Goal: Task Accomplishment & Management: Manage account settings

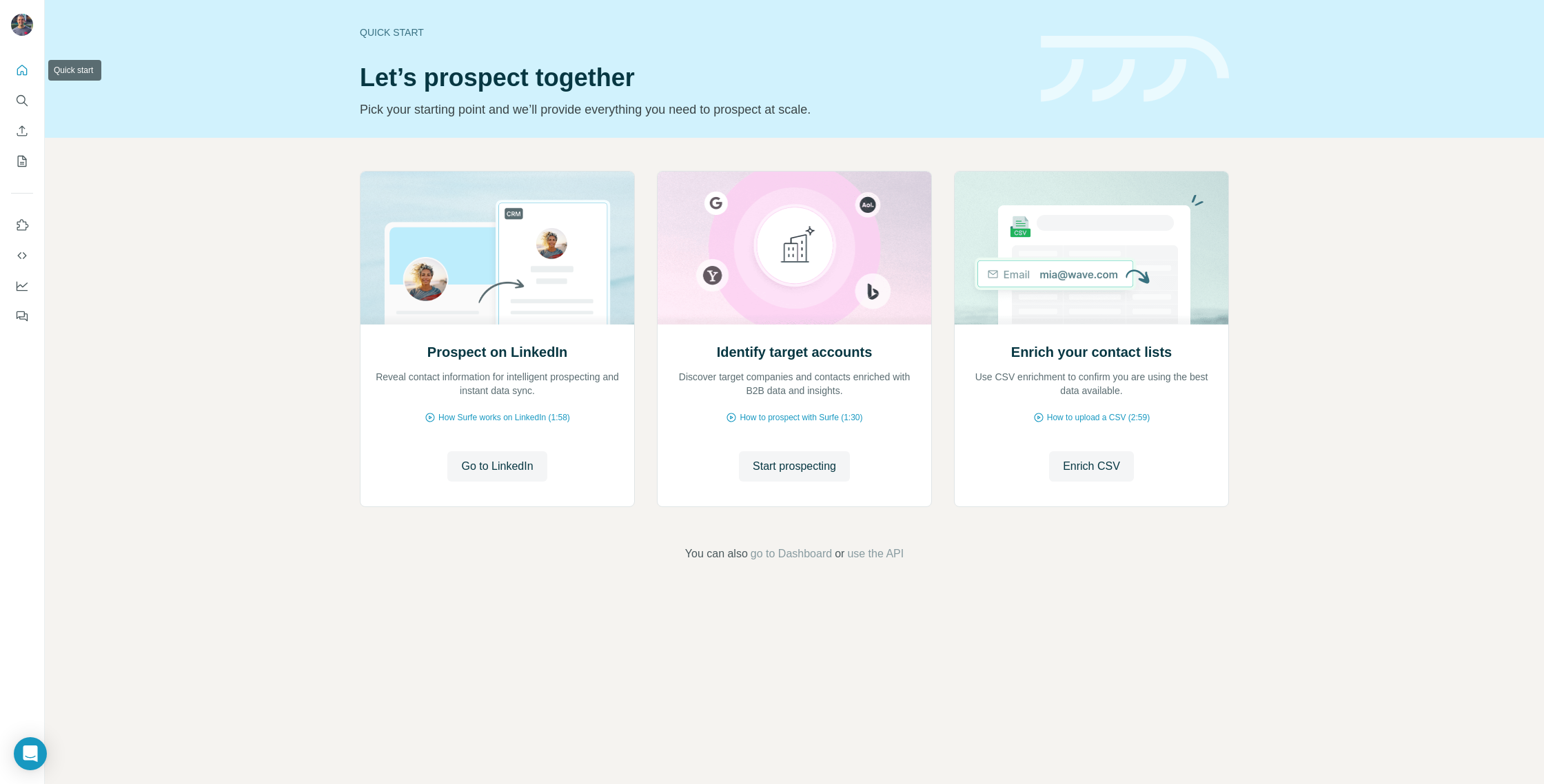
click at [20, 69] on icon "Quick start" at bounding box center [22, 70] width 14 height 14
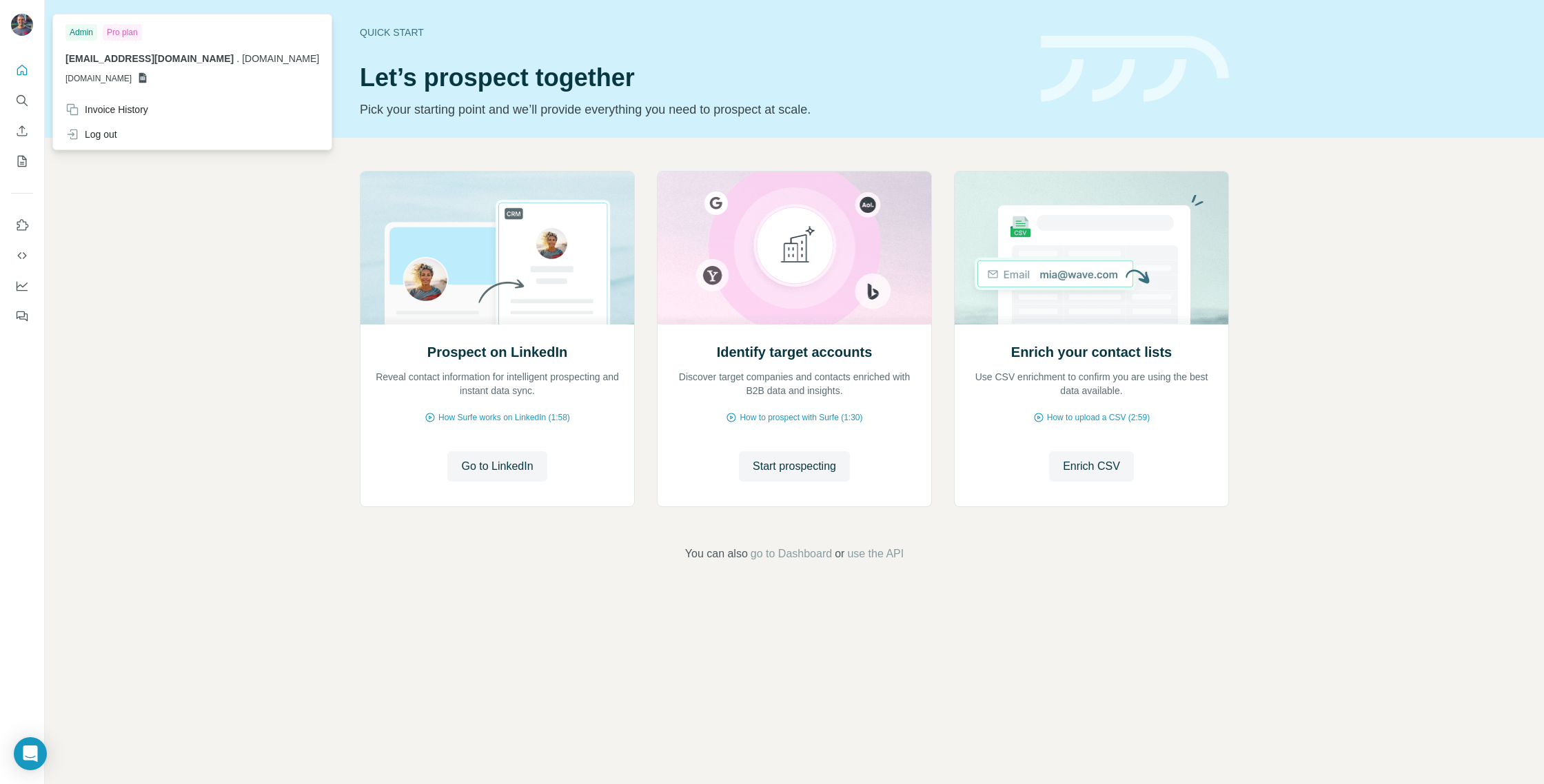
click at [140, 51] on div "Admin Pro plan [EMAIL_ADDRESS][DOMAIN_NAME] . [DOMAIN_NAME] [DOMAIN_NAME]" at bounding box center [192, 57] width 273 height 80
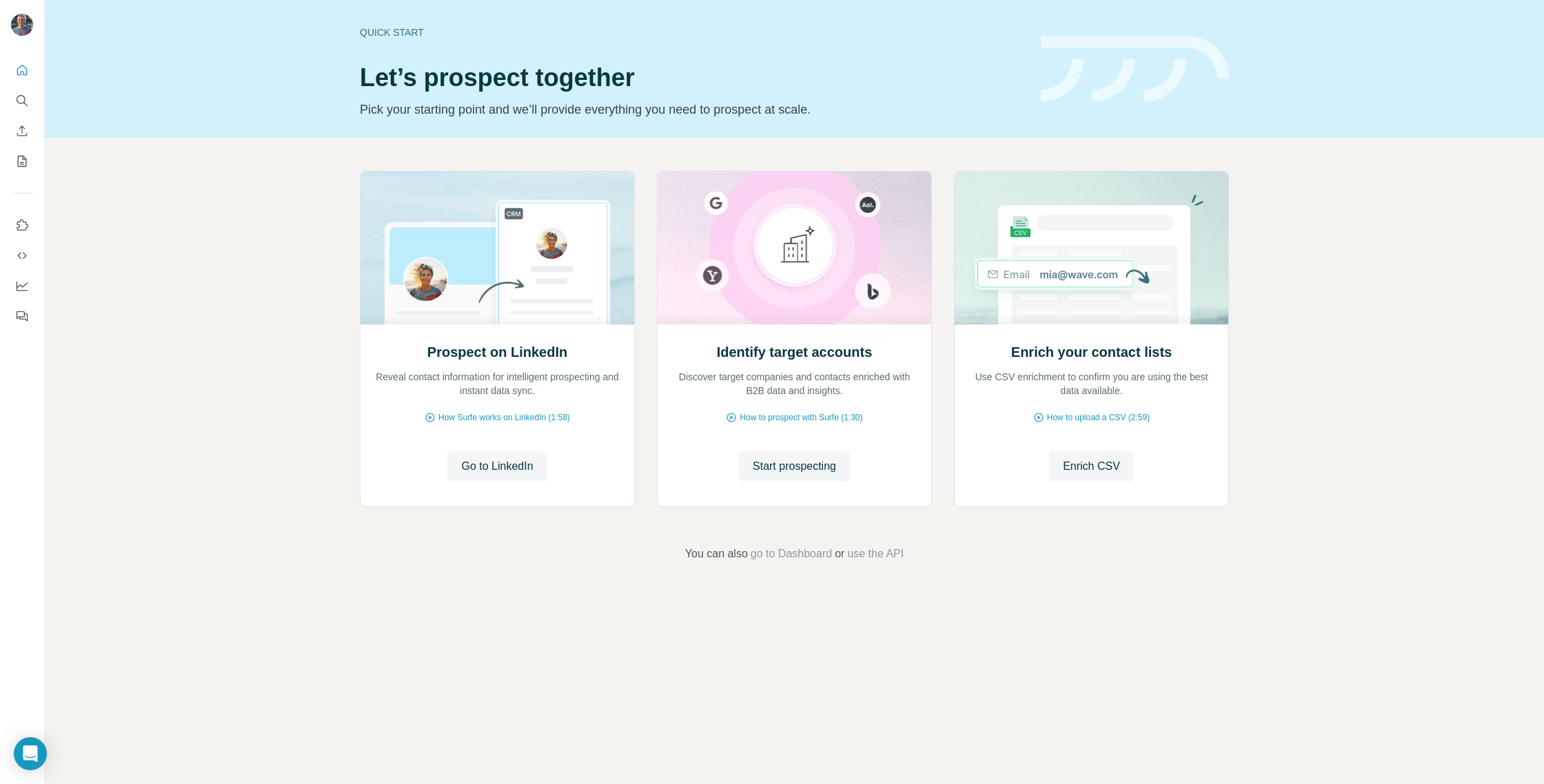
click at [7, 780] on div at bounding box center [22, 392] width 45 height 784
click at [22, 153] on button "My lists" at bounding box center [22, 161] width 22 height 25
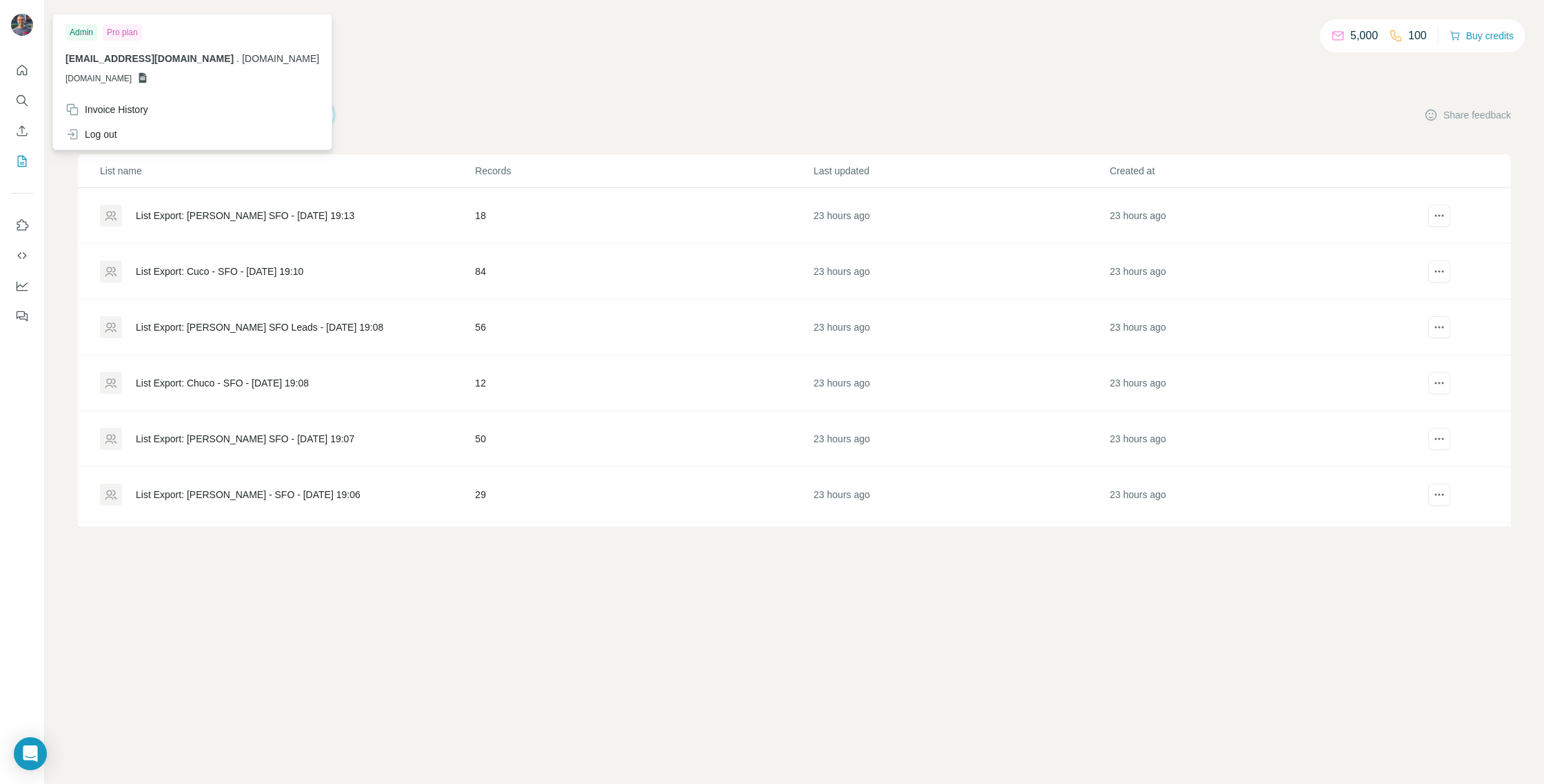
click at [23, 25] on img at bounding box center [22, 25] width 22 height 22
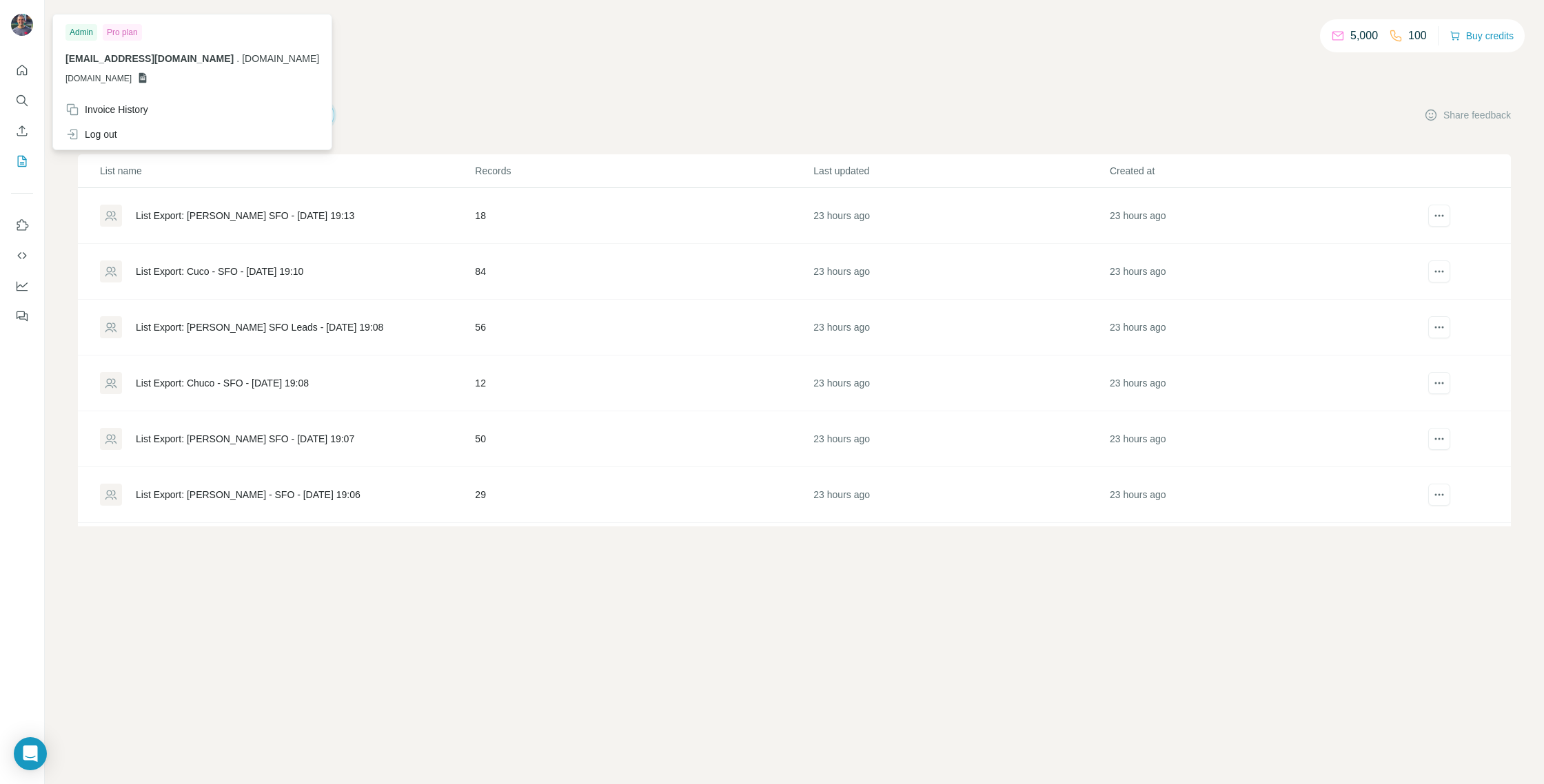
click at [23, 25] on img at bounding box center [22, 25] width 22 height 22
click at [1501, 33] on button "Buy credits" at bounding box center [1481, 36] width 64 height 20
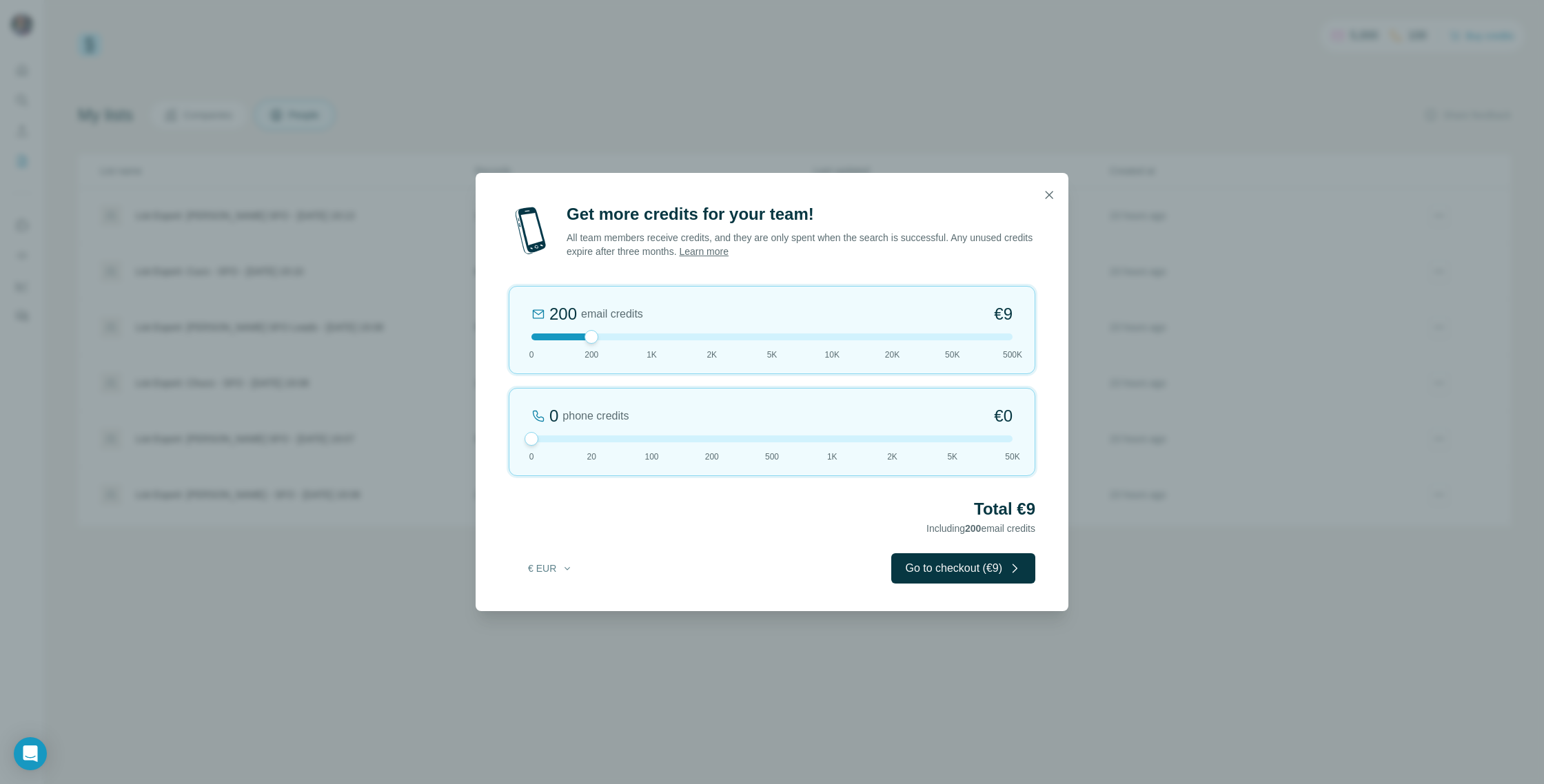
drag, startPoint x: 592, startPoint y: 435, endPoint x: 484, endPoint y: 453, distance: 109.5
click at [484, 453] on div "Get more credits for your team! All team members receive credits, and they are …" at bounding box center [772, 407] width 593 height 408
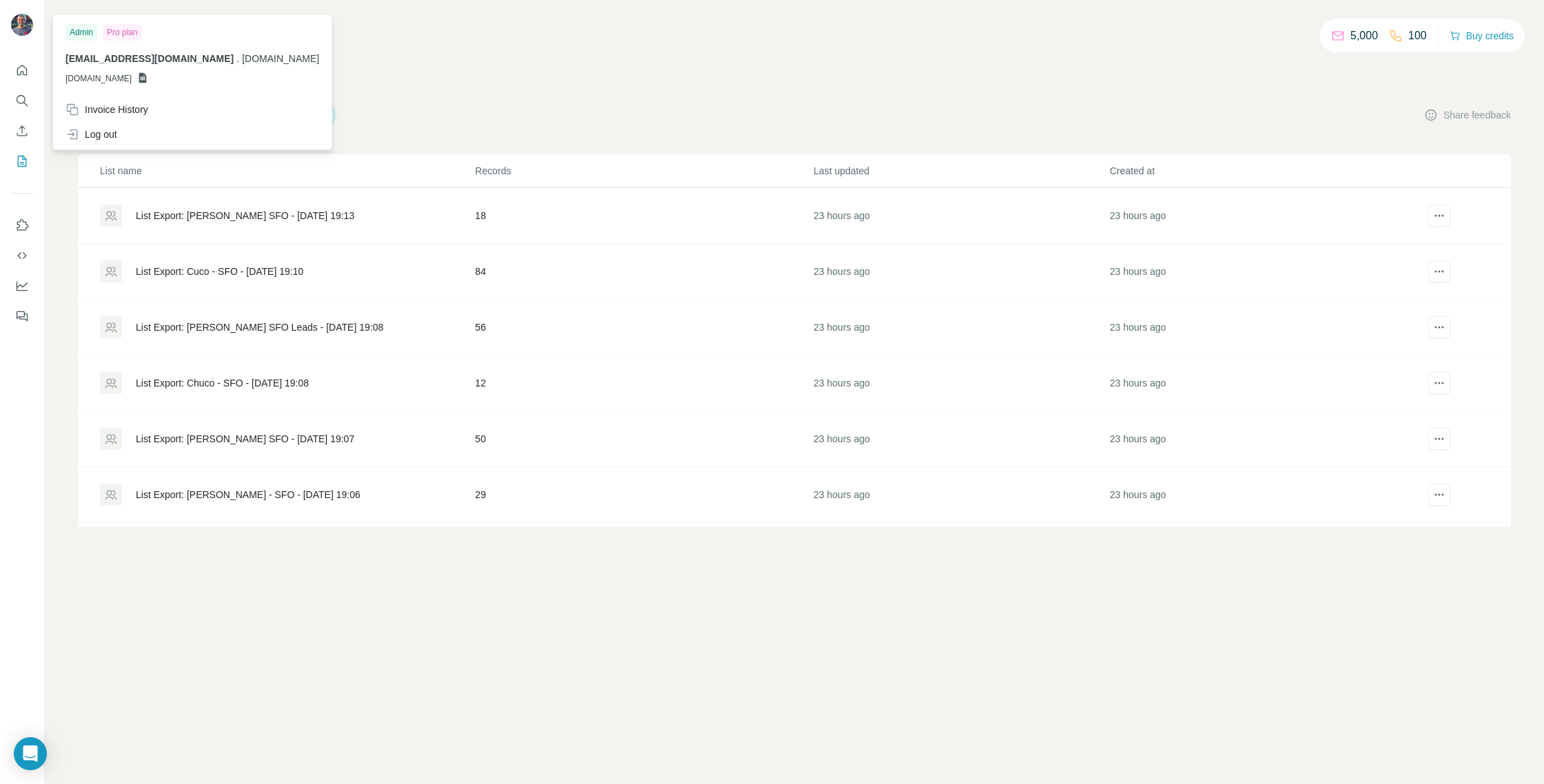
drag, startPoint x: 210, startPoint y: 61, endPoint x: 153, endPoint y: 74, distance: 58.5
click at [242, 61] on span "[DOMAIN_NAME]" at bounding box center [280, 58] width 78 height 11
click at [23, 21] on img at bounding box center [22, 25] width 22 height 22
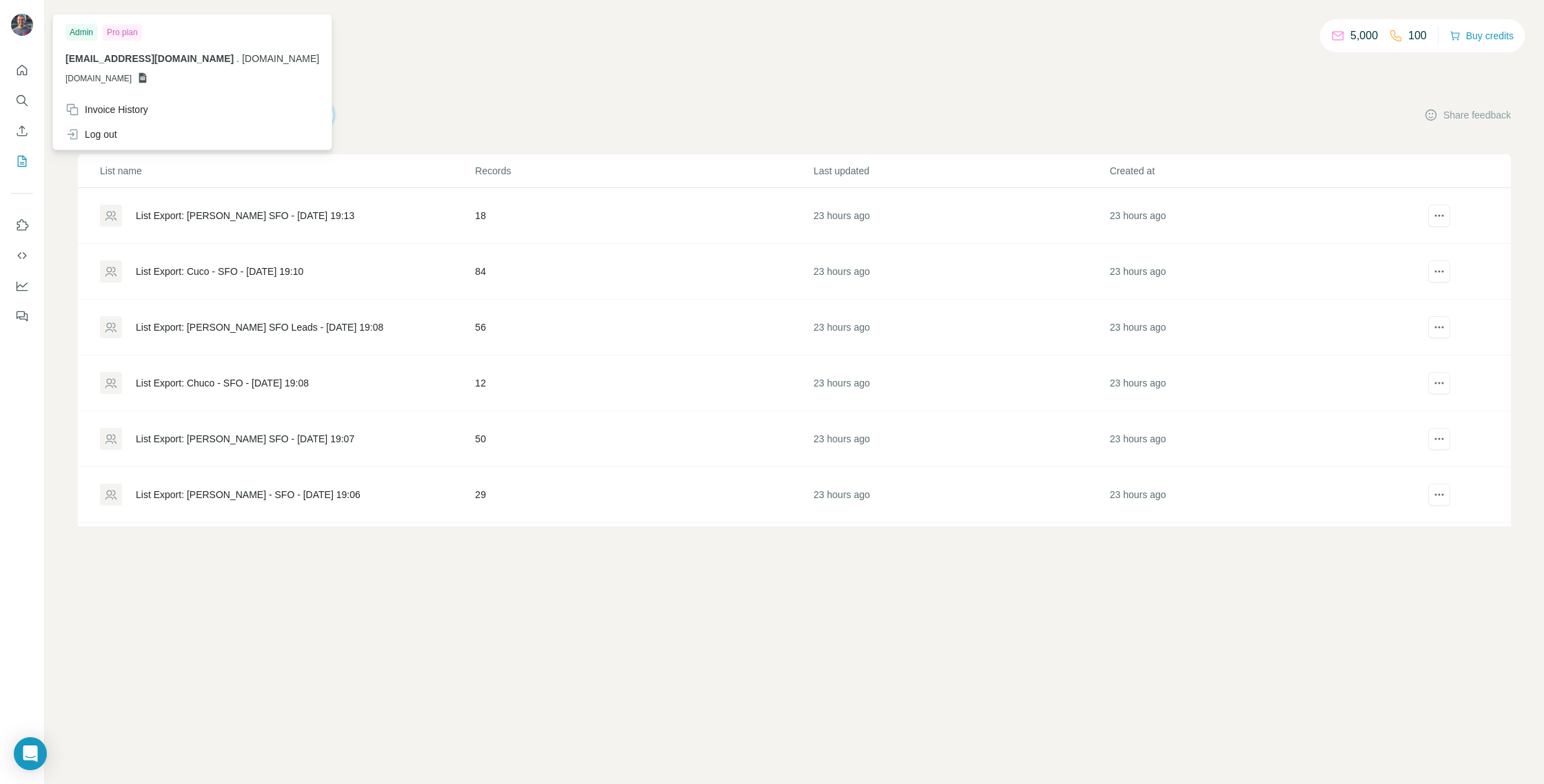
click at [23, 21] on img at bounding box center [22, 25] width 22 height 22
drag, startPoint x: 479, startPoint y: 60, endPoint x: 433, endPoint y: 79, distance: 49.8
click at [479, 60] on div "5,000 100 Buy credits My lists Companies People Share feedback List name Record…" at bounding box center [794, 280] width 1433 height 493
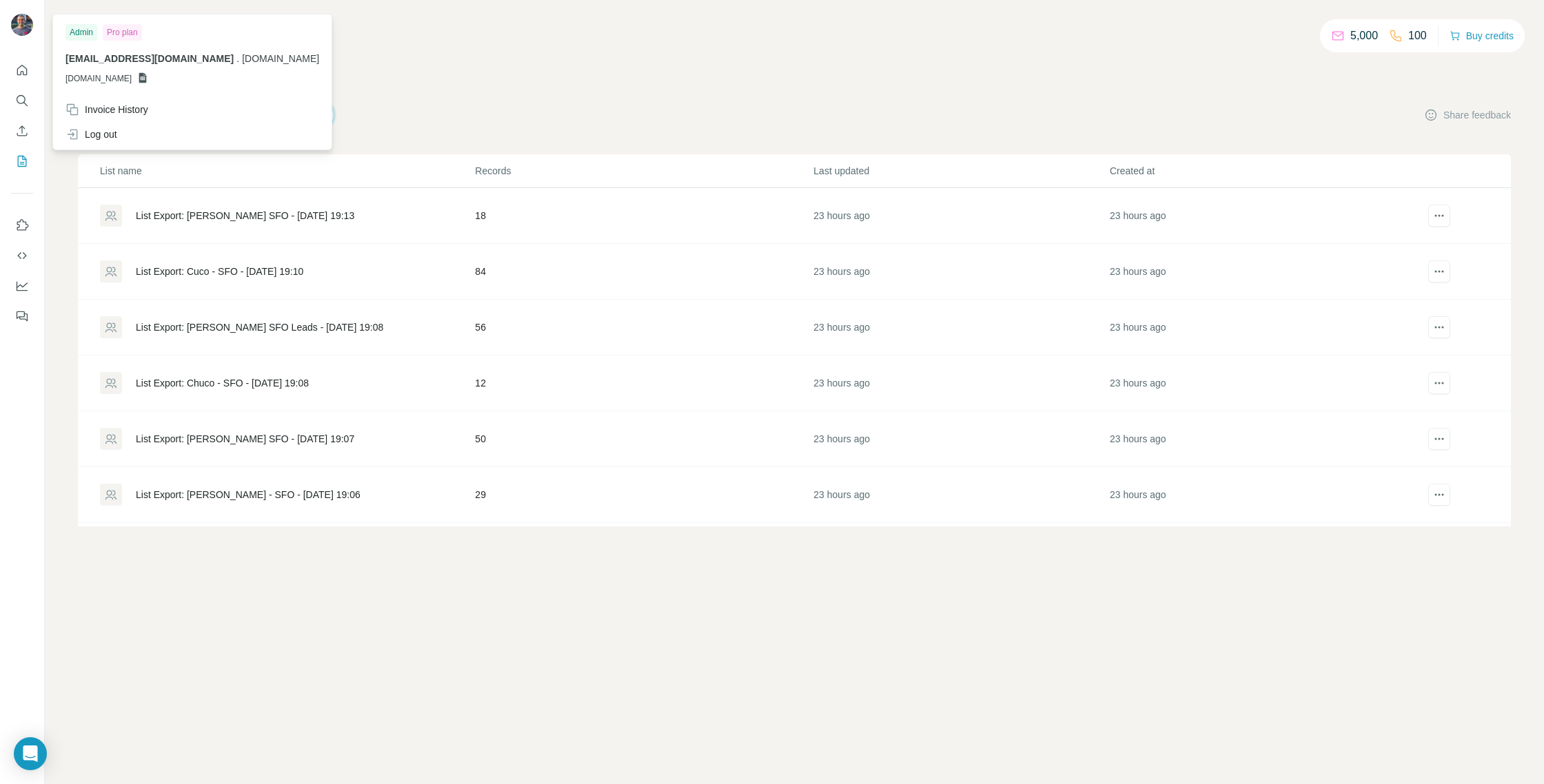
click at [26, 24] on img at bounding box center [22, 25] width 22 height 22
click at [113, 59] on span "[EMAIL_ADDRESS][DOMAIN_NAME]" at bounding box center [149, 58] width 168 height 11
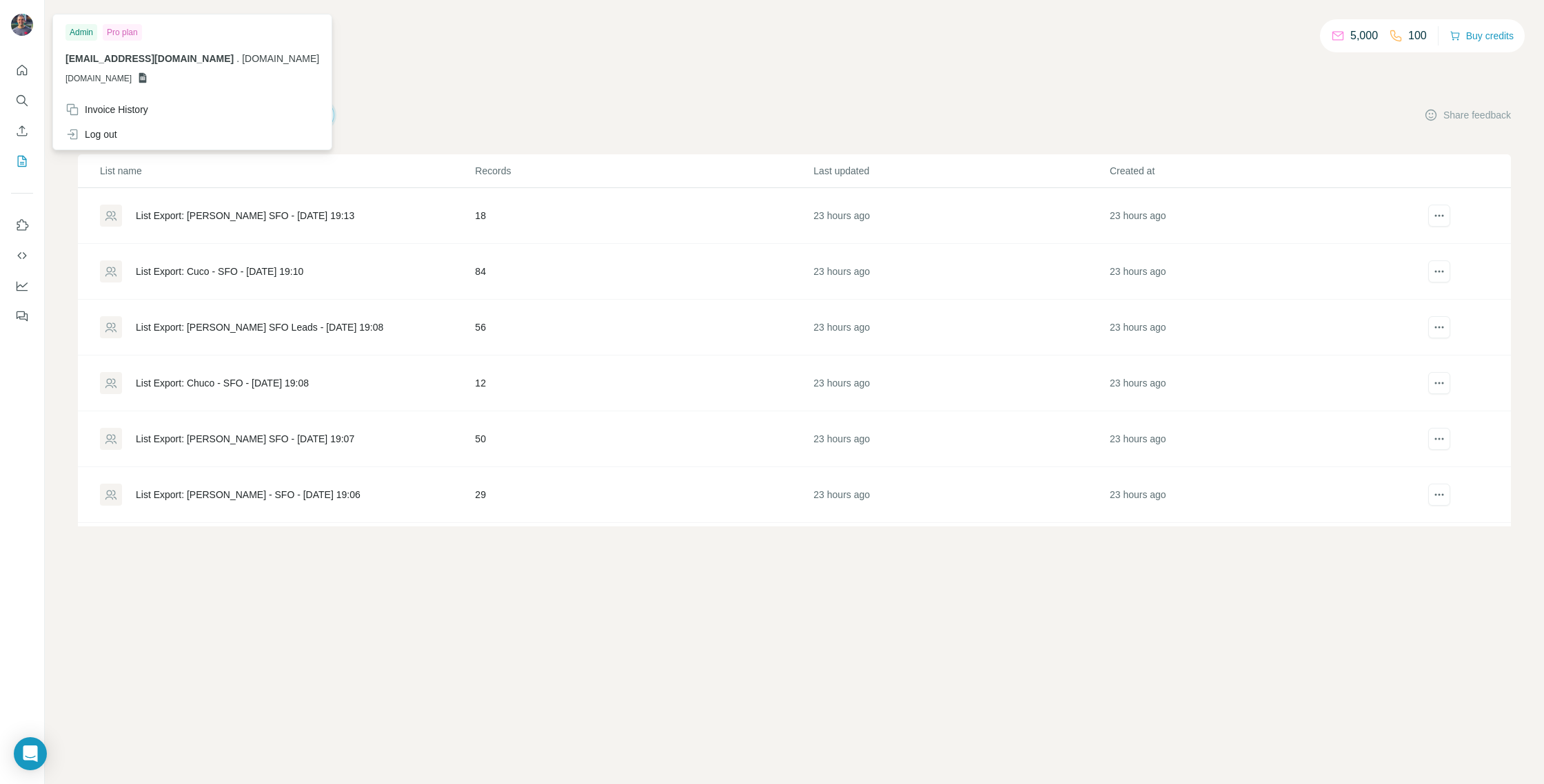
click at [242, 63] on div "Admin Pro plan [EMAIL_ADDRESS][DOMAIN_NAME] . [DOMAIN_NAME] [DOMAIN_NAME]" at bounding box center [192, 57] width 273 height 80
click at [130, 34] on div "Pro plan" at bounding box center [122, 32] width 39 height 16
click at [130, 112] on div "Invoice History" at bounding box center [107, 109] width 83 height 14
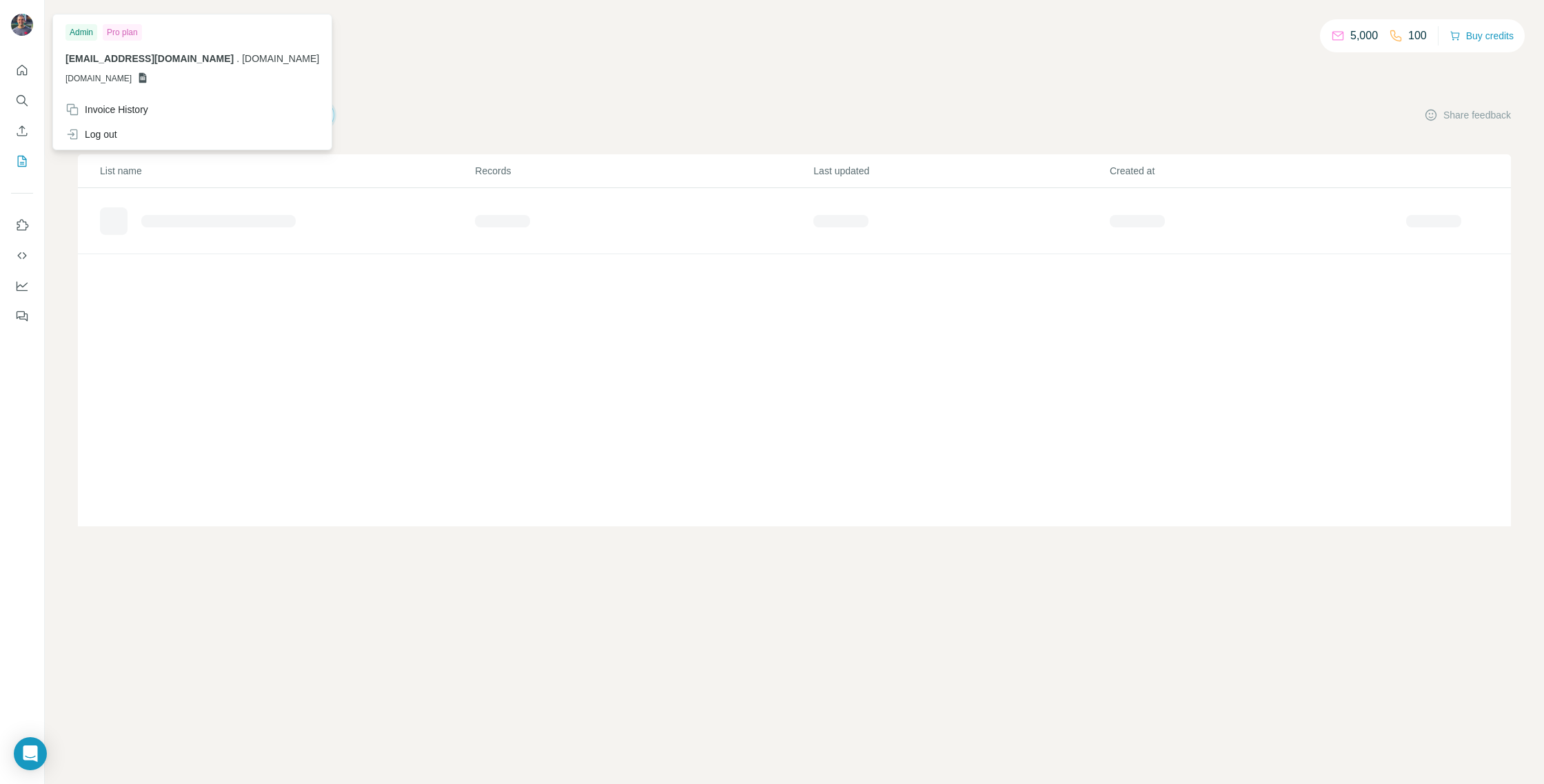
click at [21, 28] on img at bounding box center [22, 25] width 22 height 22
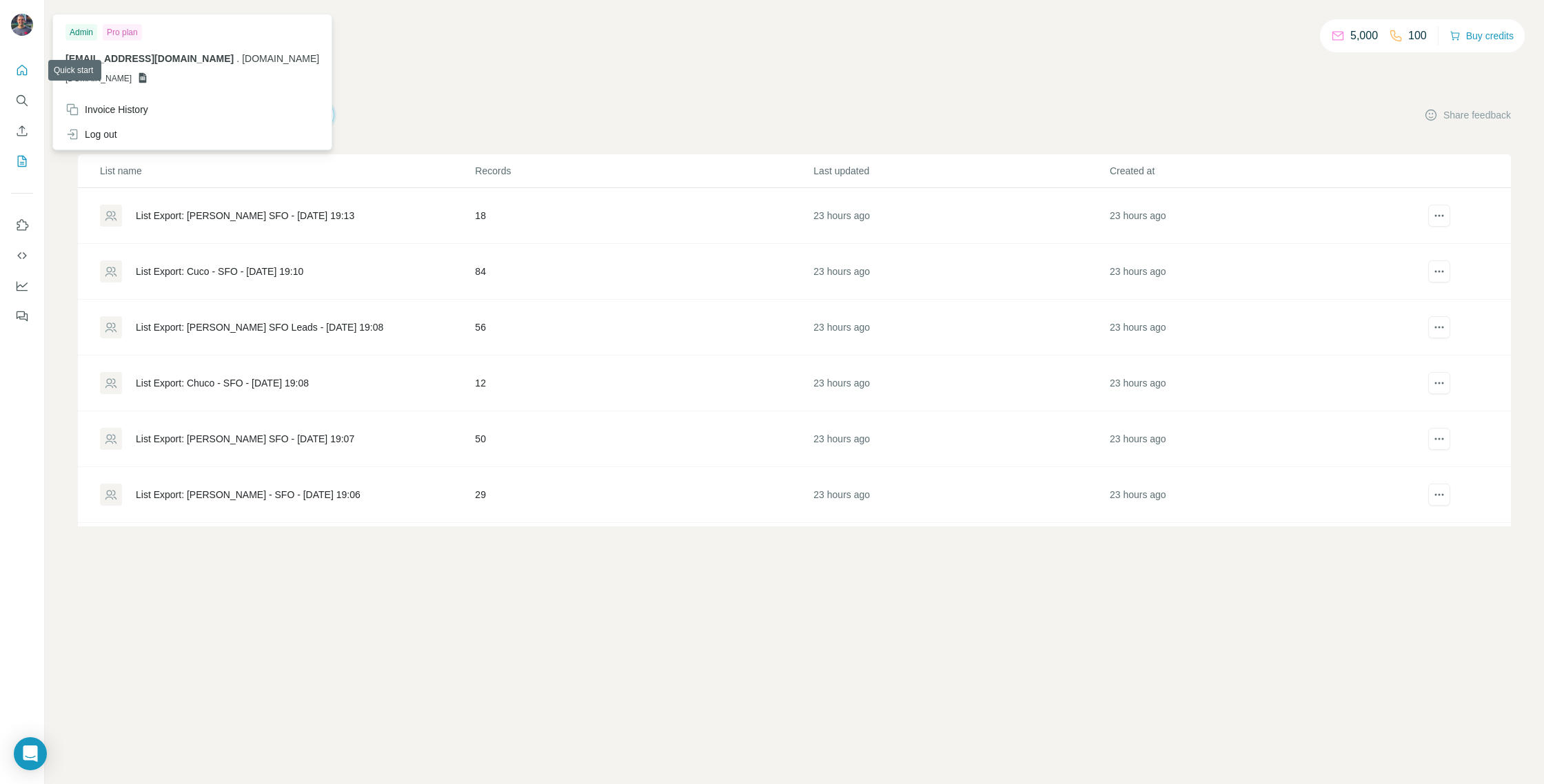
click at [22, 74] on icon "Quick start" at bounding box center [22, 70] width 14 height 14
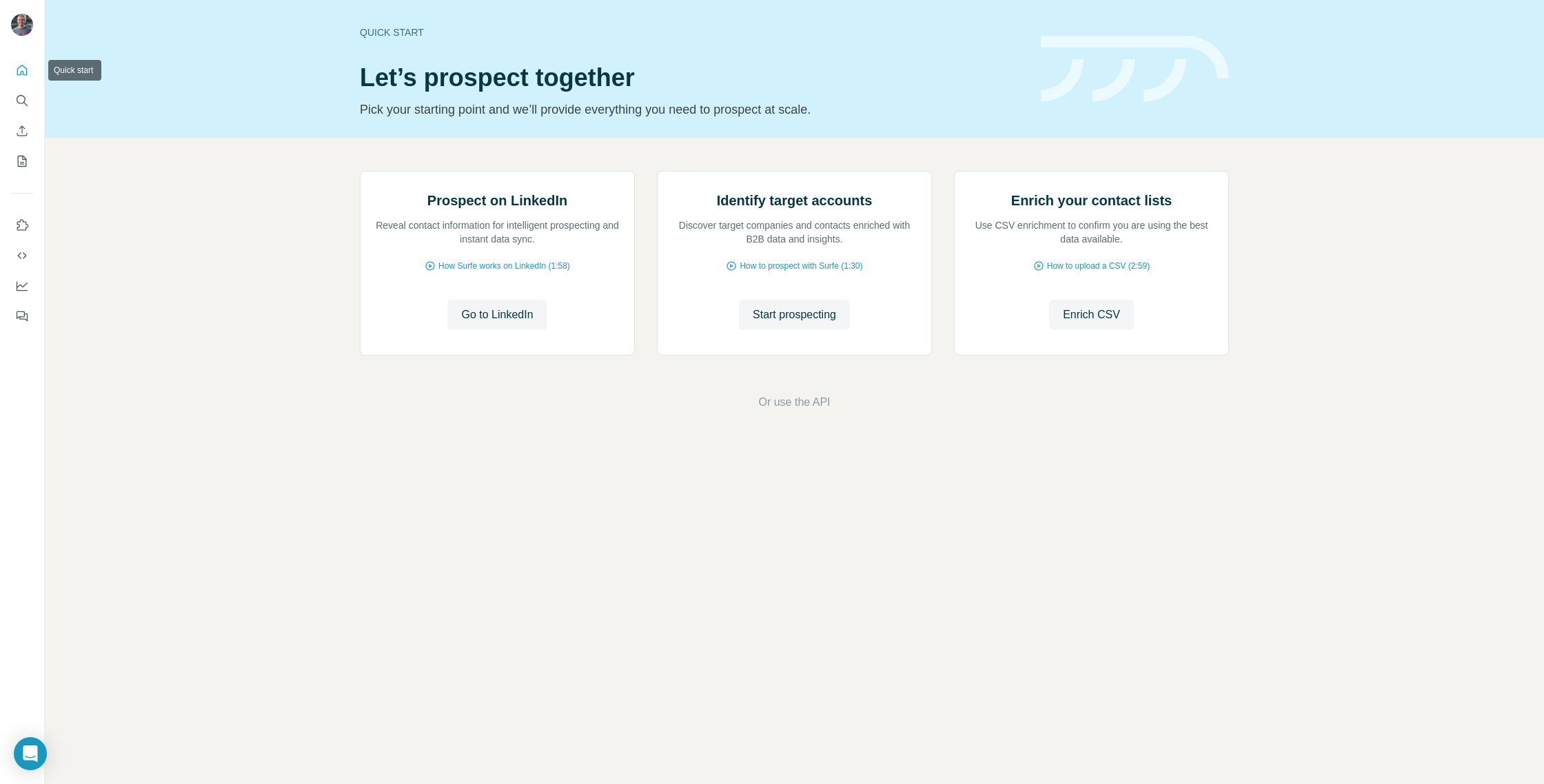
click at [21, 72] on icon "Quick start" at bounding box center [22, 70] width 14 height 14
click at [796, 411] on span "go to Dashboard" at bounding box center [791, 402] width 81 height 16
